Goal: Information Seeking & Learning: Learn about a topic

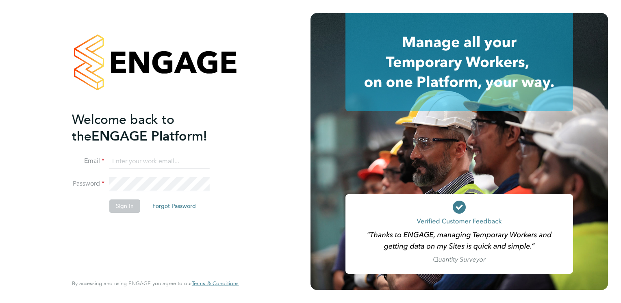
type input "[EMAIL_ADDRESS][DOMAIN_NAME]"
click at [111, 206] on button "Sign In" at bounding box center [124, 206] width 31 height 13
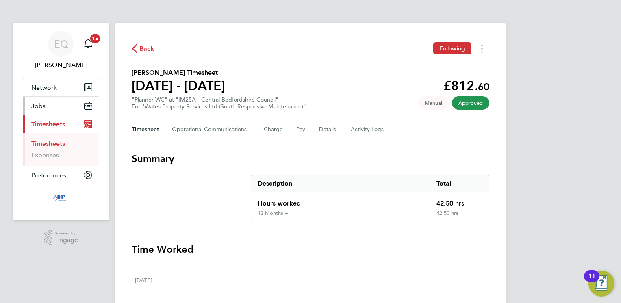
click at [31, 107] on span "Jobs" at bounding box center [38, 106] width 14 height 8
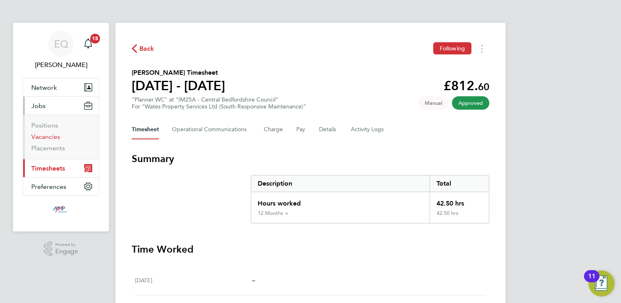
click at [40, 138] on link "Vacancies" at bounding box center [45, 137] width 29 height 8
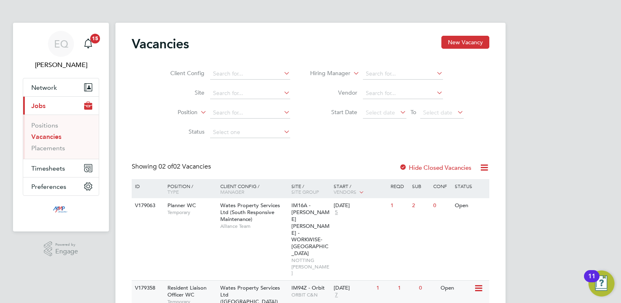
click at [336, 292] on span "7" at bounding box center [336, 295] width 5 height 7
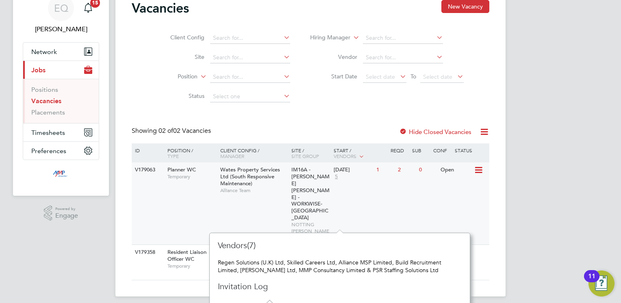
scroll to position [37, 0]
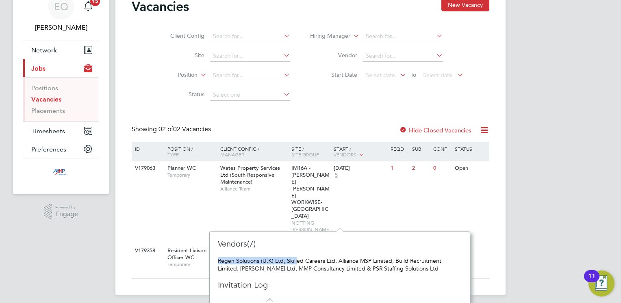
drag, startPoint x: 391, startPoint y: 279, endPoint x: 297, endPoint y: 263, distance: 95.3
click at [297, 263] on div "Vendors(7) Regen Solutions (U.K) Ltd, Skilled Careers Ltd, Alliance MSP Limited…" at bounding box center [340, 271] width 244 height 64
drag, startPoint x: 297, startPoint y: 263, endPoint x: 350, endPoint y: 279, distance: 55.7
click at [350, 279] on div "Vendors(7) Regen Solutions (U.K) Ltd, Skilled Careers Ltd, Alliance MSP Limited…" at bounding box center [340, 271] width 244 height 64
click at [438, 285] on div "Vendors(7) Regen Solutions (U.K) Ltd, Skilled Careers Ltd, Alliance MSP Limited…" at bounding box center [340, 271] width 244 height 64
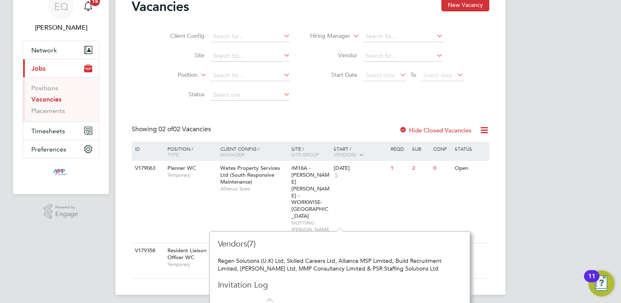
scroll to position [43, 0]
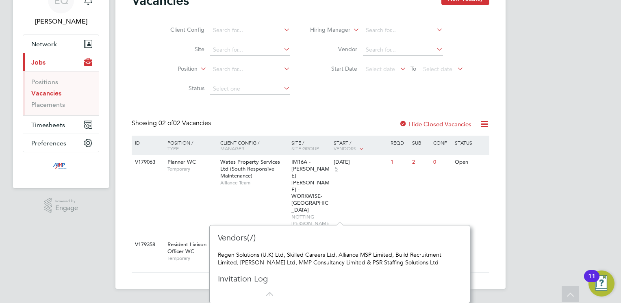
click at [187, 263] on html "EQ Eva Quinn Notifications 15 Applications: Network Businesses Sites Workers Co…" at bounding box center [310, 130] width 621 height 346
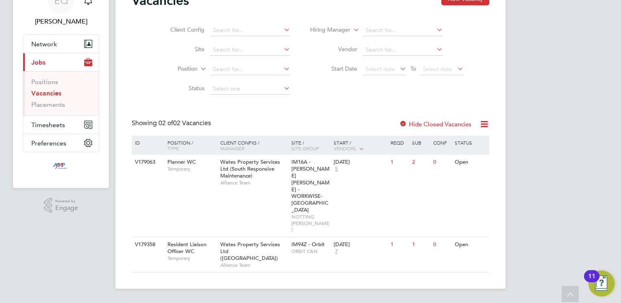
scroll to position [1, 0]
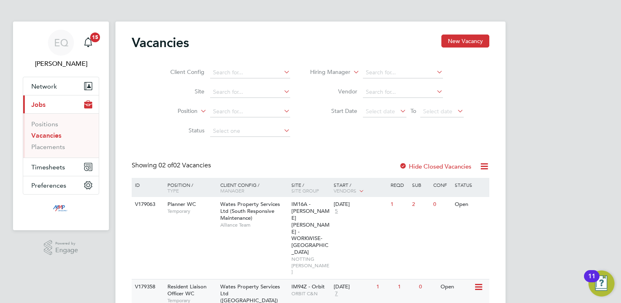
click at [335, 291] on span "7" at bounding box center [336, 294] width 5 height 7
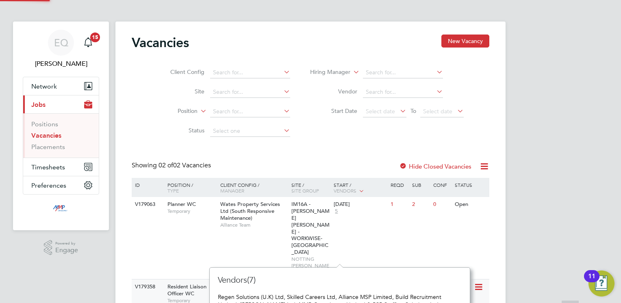
scroll to position [43, 0]
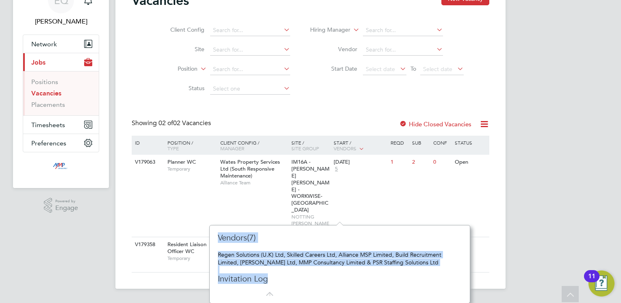
drag, startPoint x: 418, startPoint y: 276, endPoint x: 182, endPoint y: 233, distance: 239.6
click at [182, 233] on div "Vacancies New Vacancy Client Config Site Position Status Hiring Manager Vendor …" at bounding box center [310, 134] width 390 height 310
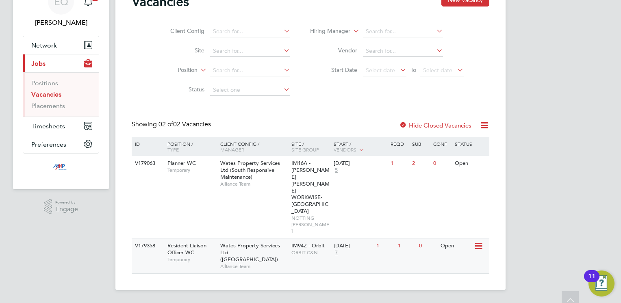
scroll to position [1, 0]
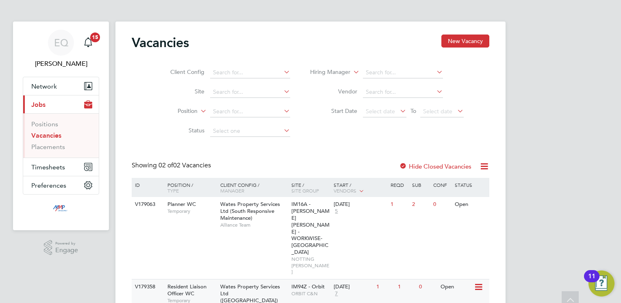
drag, startPoint x: 182, startPoint y: 233, endPoint x: 256, endPoint y: 256, distance: 77.4
click at [256, 283] on span "Wates Property Services Ltd (Central & North)" at bounding box center [250, 293] width 60 height 21
